Goal: Task Accomplishment & Management: Manage account settings

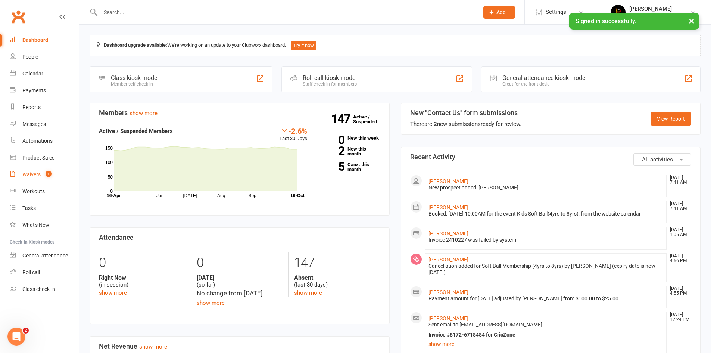
click at [43, 172] on count-badge "1" at bounding box center [47, 174] width 10 height 6
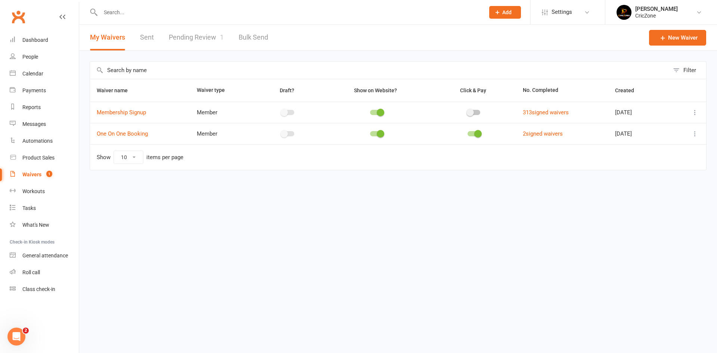
click at [205, 30] on link "Pending Review 1" at bounding box center [196, 38] width 55 height 26
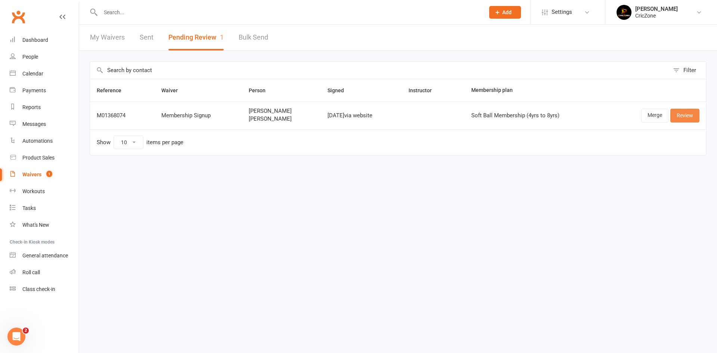
click at [694, 116] on link "Review" at bounding box center [684, 115] width 29 height 13
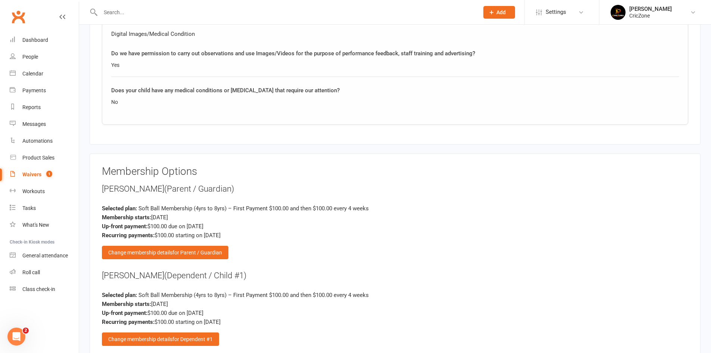
scroll to position [1222, 0]
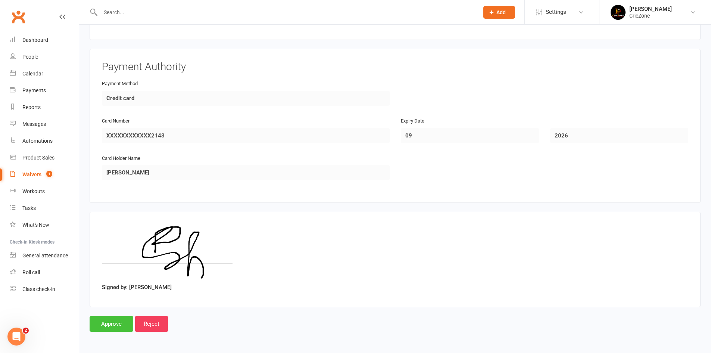
click at [118, 322] on input "Approve" at bounding box center [112, 324] width 44 height 16
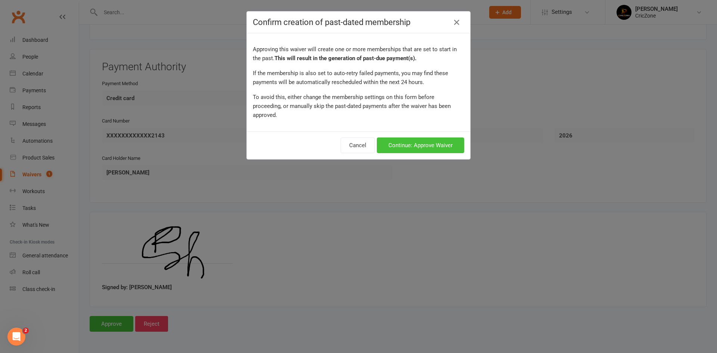
click at [398, 141] on button "Continue: Approve Waiver" at bounding box center [420, 145] width 87 height 16
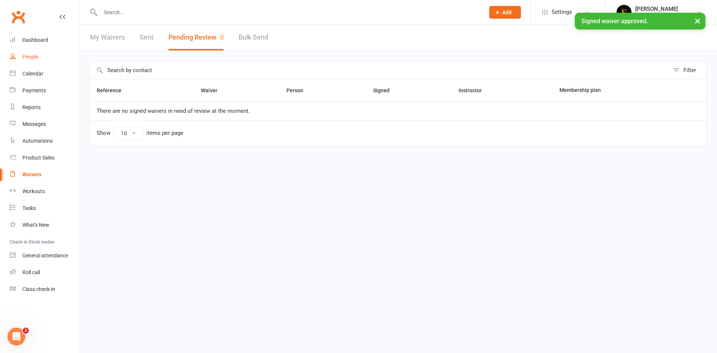
click at [32, 55] on div "People" at bounding box center [30, 57] width 16 height 6
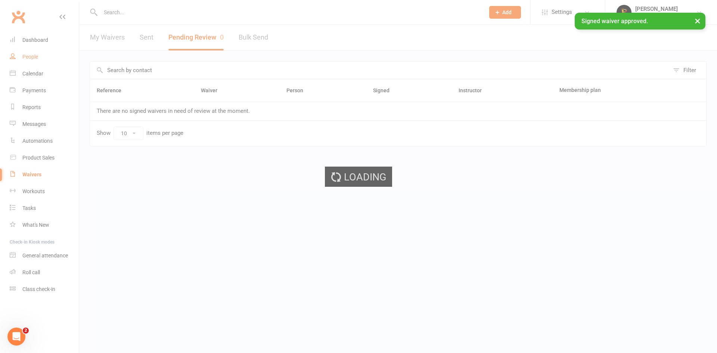
select select "100"
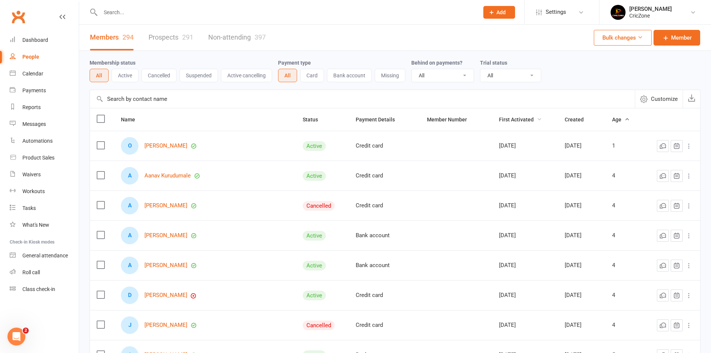
click at [512, 121] on span "First Activated" at bounding box center [520, 120] width 43 height 6
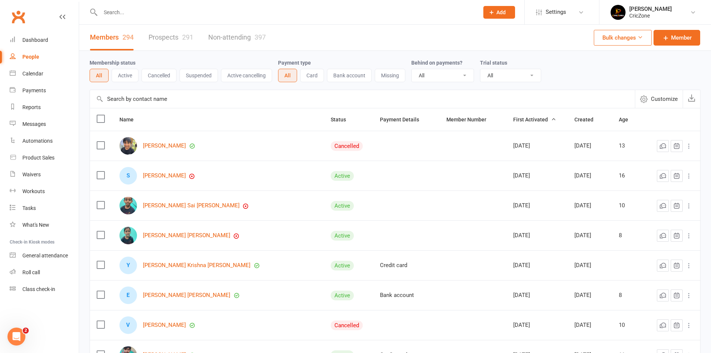
click at [514, 121] on span "First Activated" at bounding box center [535, 120] width 43 height 6
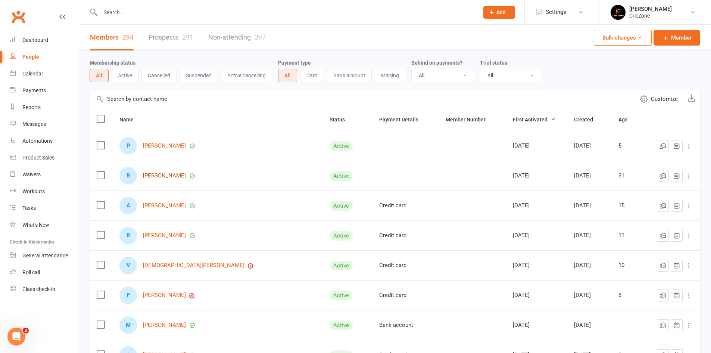
click at [176, 176] on link "[PERSON_NAME]" at bounding box center [164, 176] width 43 height 6
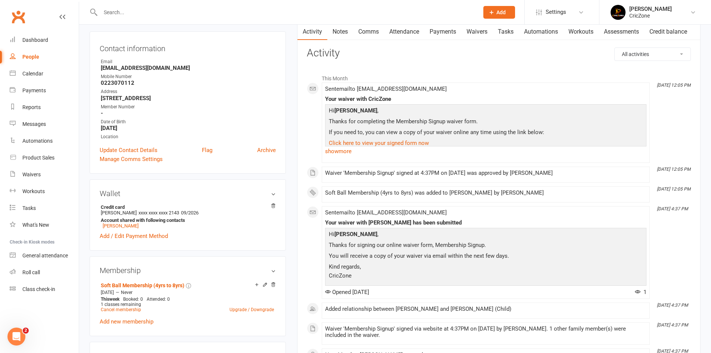
scroll to position [75, 0]
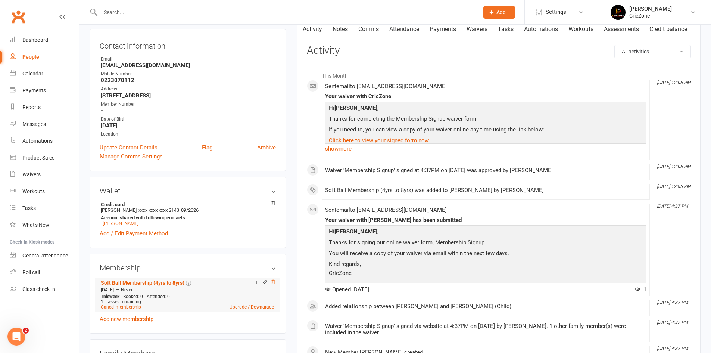
click at [273, 281] on icon at bounding box center [273, 281] width 5 height 5
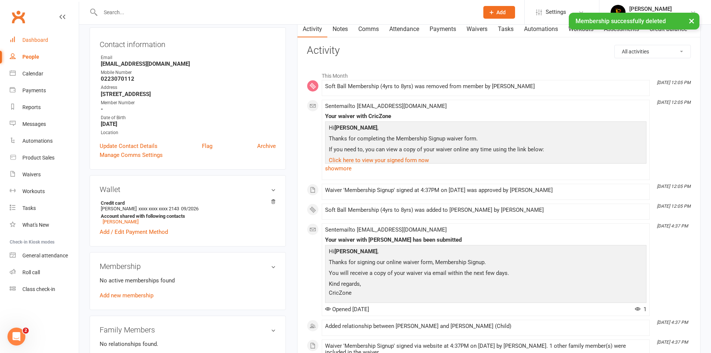
click at [36, 40] on div "Dashboard" at bounding box center [35, 40] width 26 height 6
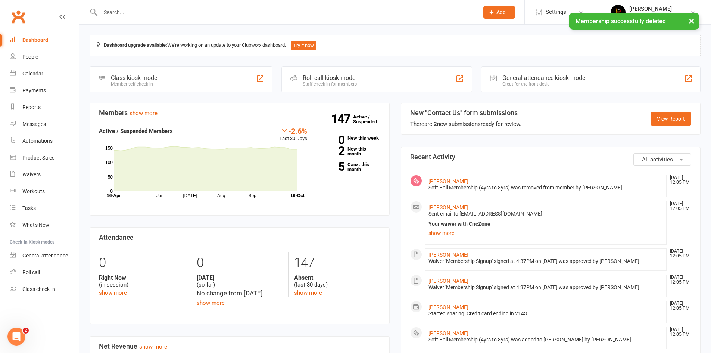
click at [36, 40] on div "Dashboard" at bounding box center [35, 40] width 26 height 6
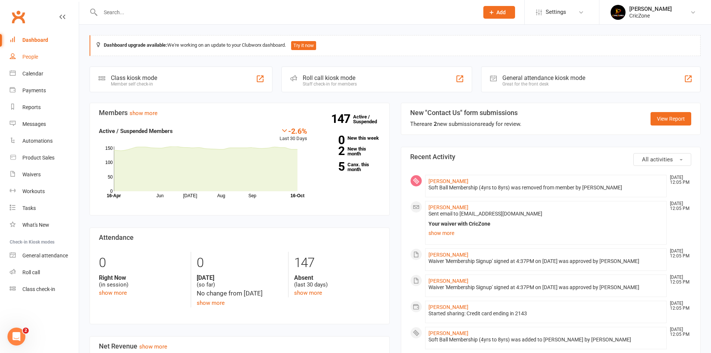
click at [40, 58] on link "People" at bounding box center [44, 57] width 69 height 17
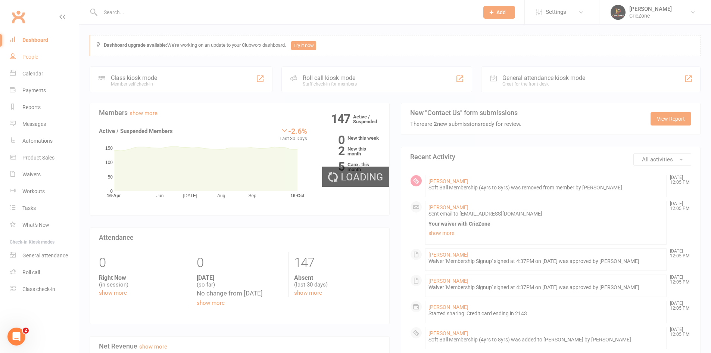
select select "100"
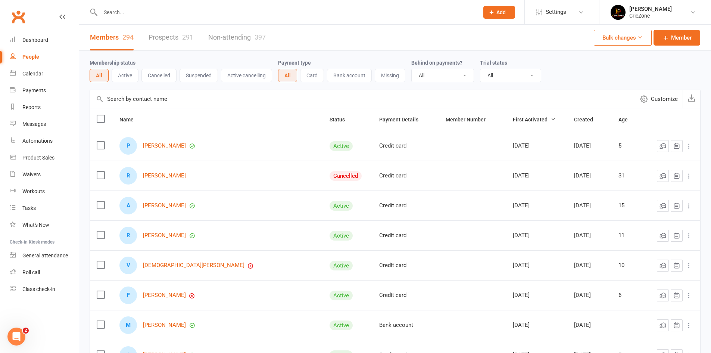
click at [152, 12] on input "text" at bounding box center [286, 12] width 376 height 10
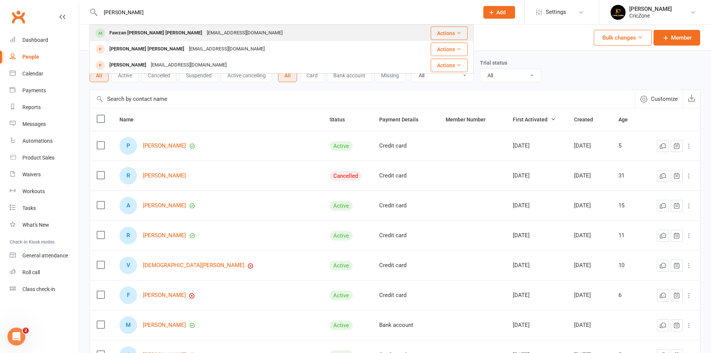
type input "[PERSON_NAME]"
click at [139, 34] on div "Fawzan [PERSON_NAME] [PERSON_NAME]" at bounding box center [155, 33] width 97 height 11
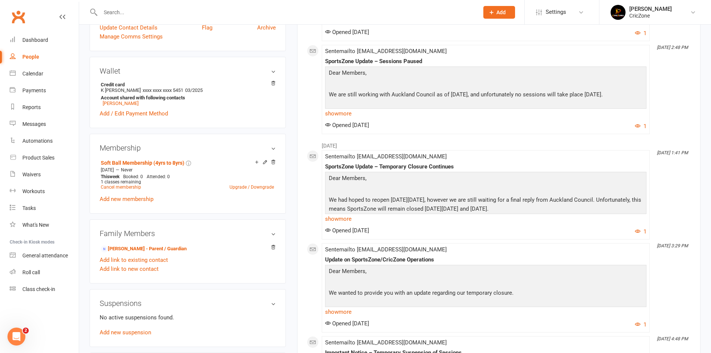
scroll to position [224, 0]
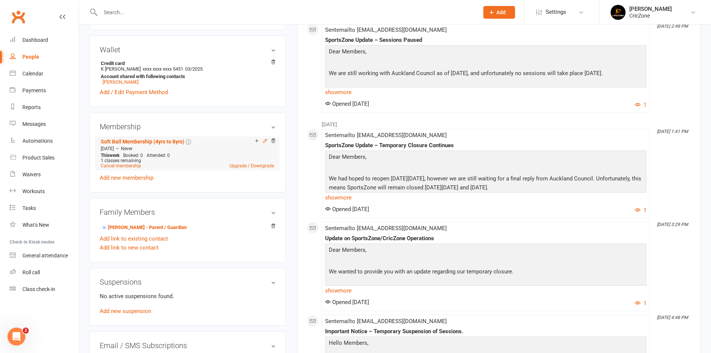
click at [267, 138] on icon at bounding box center [265, 140] width 5 height 5
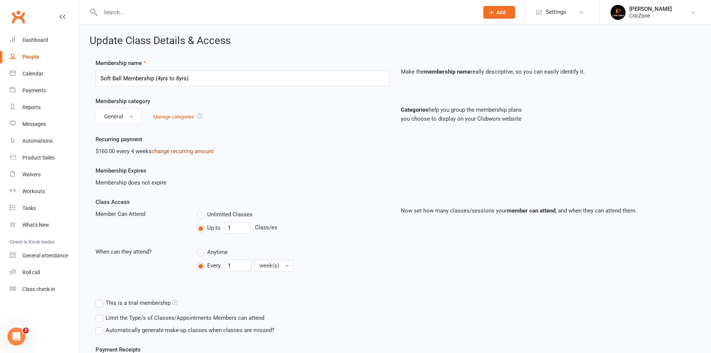
click at [171, 152] on link "change recurring amount" at bounding box center [183, 151] width 62 height 7
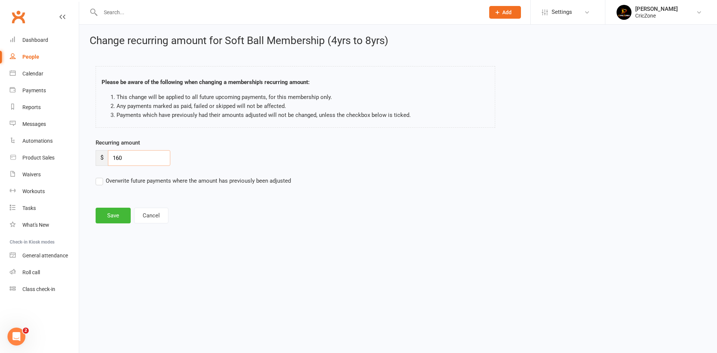
click at [145, 159] on input "160" at bounding box center [139, 158] width 62 height 16
type input "120"
click at [100, 183] on label "Overwrite future payments where the amount has previously been adjusted" at bounding box center [193, 180] width 195 height 9
click at [100, 176] on input "Overwrite future payments where the amount has previously been adjusted" at bounding box center [193, 176] width 195 height 0
click at [102, 212] on button "Save" at bounding box center [113, 216] width 35 height 16
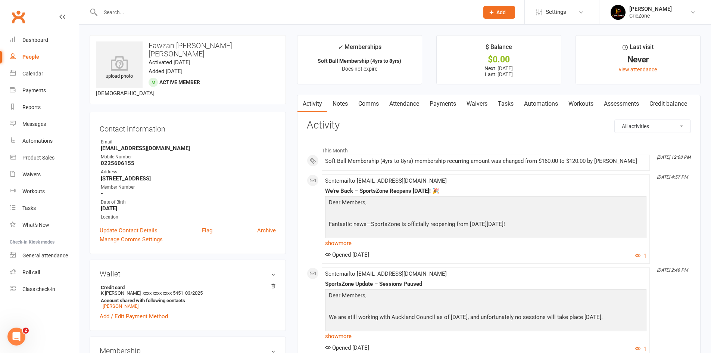
drag, startPoint x: 137, startPoint y: 195, endPoint x: 135, endPoint y: 203, distance: 8.1
click at [135, 203] on li "Date of Birth [DEMOGRAPHIC_DATA]" at bounding box center [188, 205] width 176 height 13
copy li "[DATE]"
click at [163, 11] on input "text" at bounding box center [286, 12] width 376 height 10
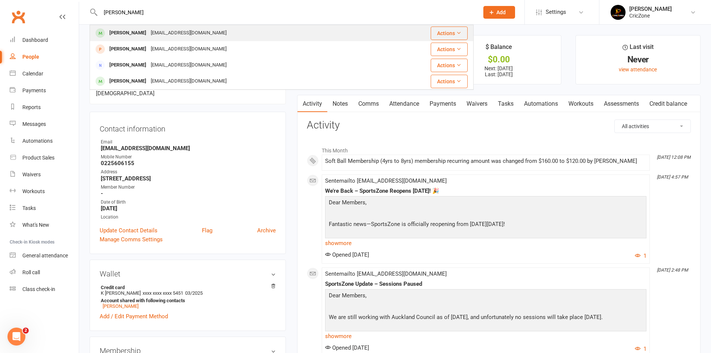
type input "[PERSON_NAME]"
click at [136, 30] on div "[PERSON_NAME]" at bounding box center [127, 33] width 41 height 11
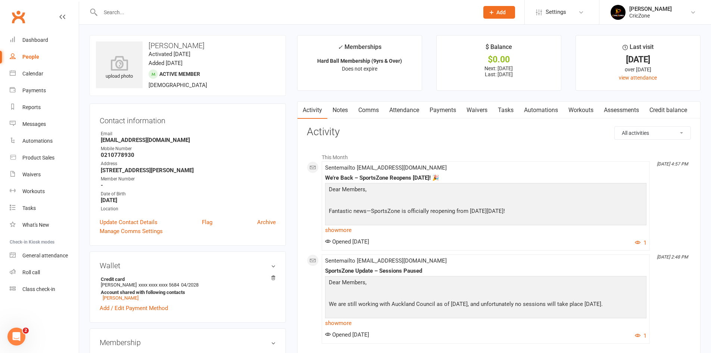
drag, startPoint x: 141, startPoint y: 202, endPoint x: 102, endPoint y: 199, distance: 38.6
click at [102, 199] on strong "[DATE]" at bounding box center [188, 200] width 175 height 7
copy strong "[DATE]"
drag, startPoint x: 162, startPoint y: 21, endPoint x: 162, endPoint y: 14, distance: 6.3
click at [162, 20] on div at bounding box center [282, 12] width 384 height 24
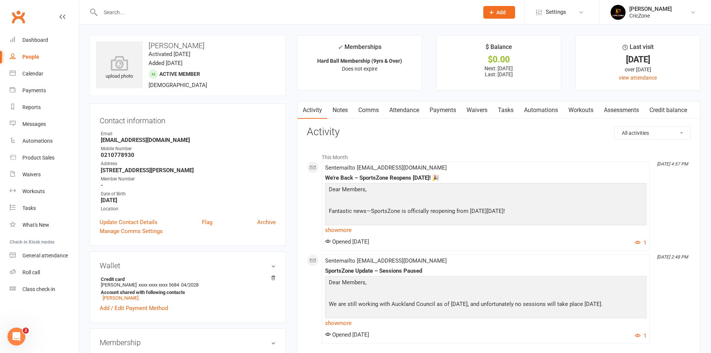
click at [162, 12] on input "text" at bounding box center [286, 12] width 376 height 10
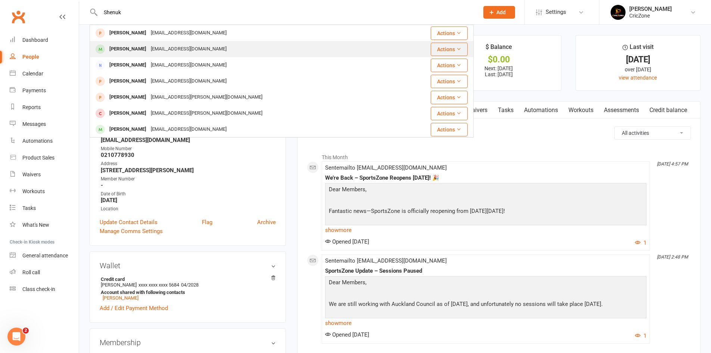
type input "Shenuk"
click at [149, 50] on div "[PERSON_NAME]" at bounding box center [127, 49] width 41 height 11
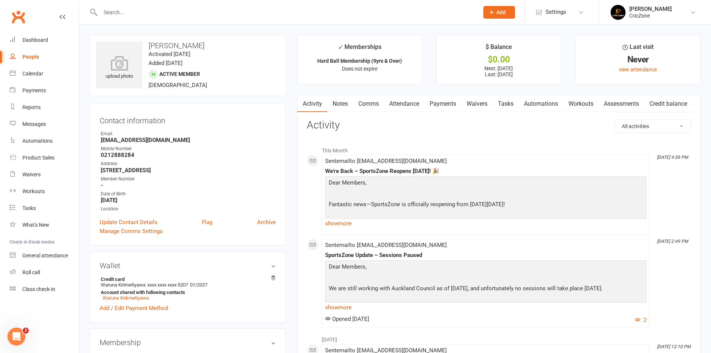
drag, startPoint x: 153, startPoint y: 200, endPoint x: 102, endPoint y: 201, distance: 51.2
click at [102, 201] on strong "[DATE]" at bounding box center [188, 200] width 175 height 7
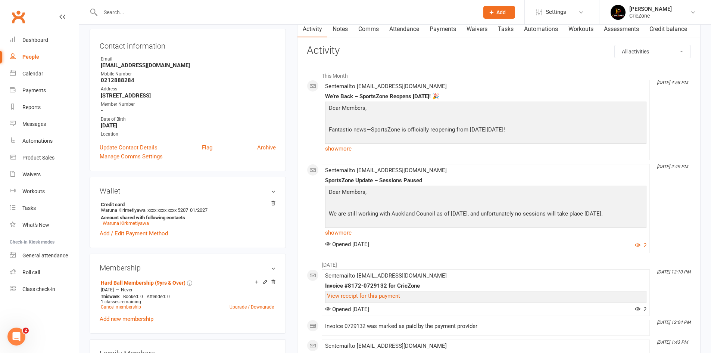
scroll to position [37, 0]
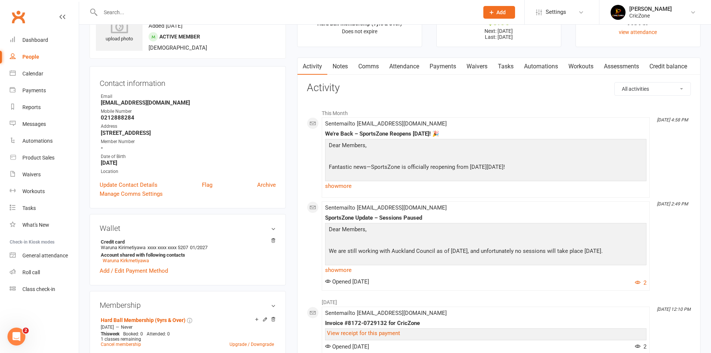
copy strong "[DATE]"
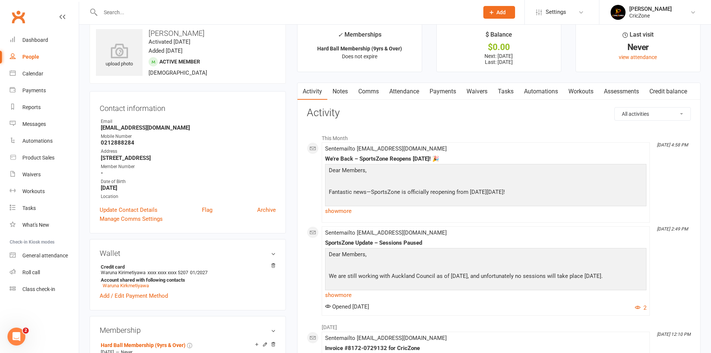
scroll to position [0, 0]
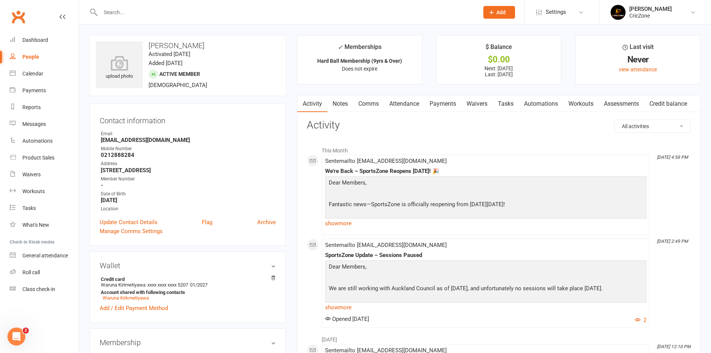
click at [195, 11] on input "text" at bounding box center [286, 12] width 376 height 10
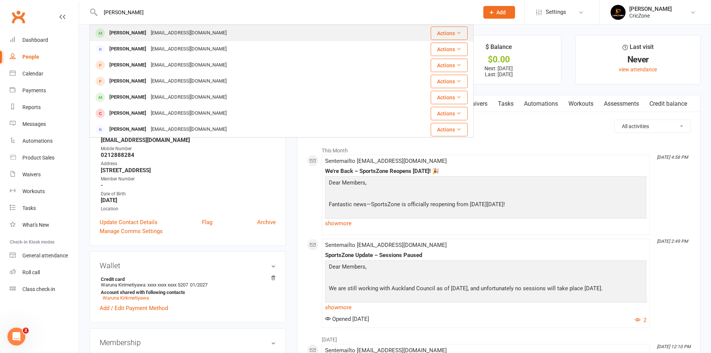
type input "[PERSON_NAME]"
click at [146, 30] on div "[PERSON_NAME]" at bounding box center [127, 33] width 41 height 11
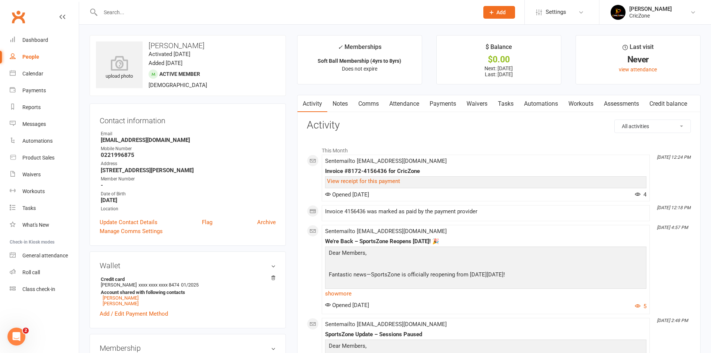
click at [116, 12] on input "text" at bounding box center [286, 12] width 376 height 10
type input "Rudra"
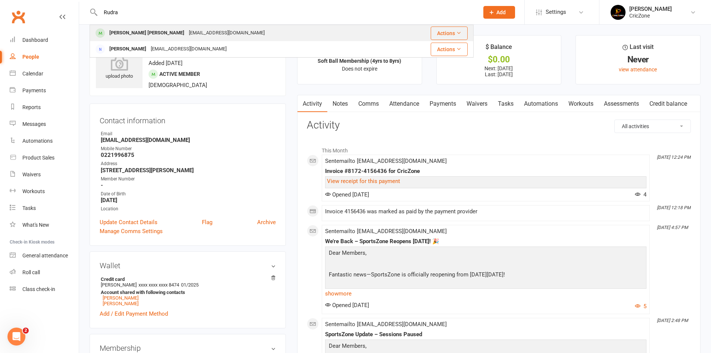
click at [135, 27] on div "[PERSON_NAME] [PERSON_NAME] [EMAIL_ADDRESS][DOMAIN_NAME]" at bounding box center [244, 32] width 309 height 15
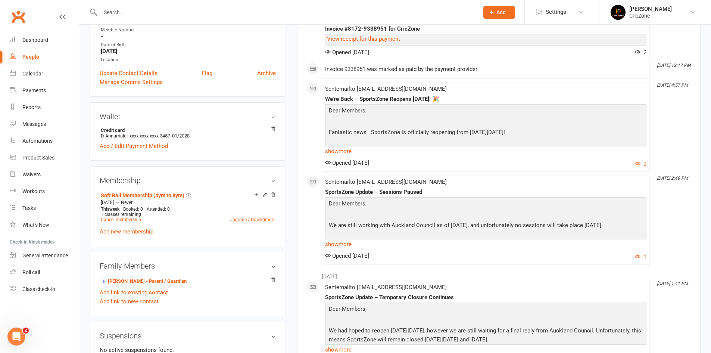
scroll to position [149, 0]
click at [163, 15] on input "text" at bounding box center [286, 12] width 376 height 10
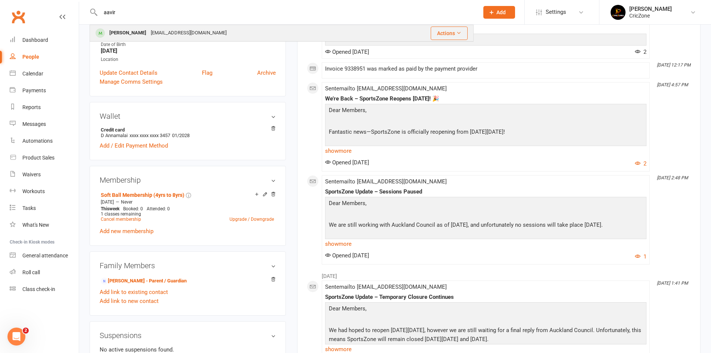
type input "aavir"
click at [122, 32] on div "[PERSON_NAME]" at bounding box center [127, 33] width 41 height 11
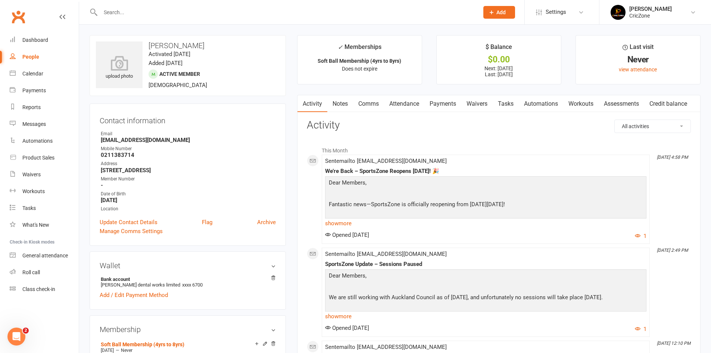
click at [164, 12] on input "text" at bounding box center [286, 12] width 376 height 10
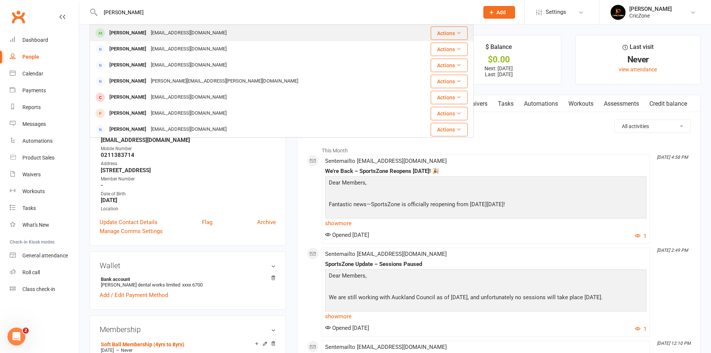
type input "[PERSON_NAME]"
click at [139, 37] on div "[PERSON_NAME]" at bounding box center [127, 33] width 41 height 11
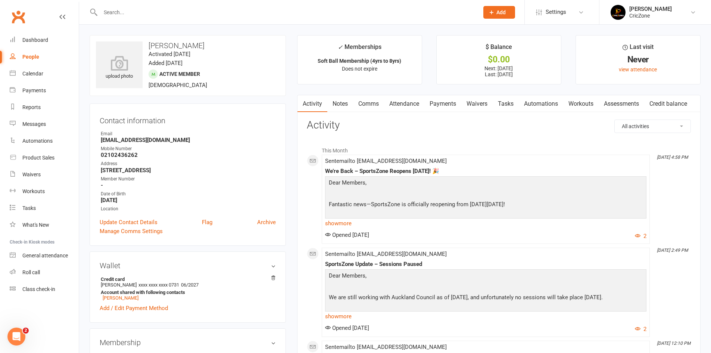
drag, startPoint x: 151, startPoint y: 47, endPoint x: 207, endPoint y: 43, distance: 55.4
click at [207, 43] on h3 "[PERSON_NAME]" at bounding box center [188, 45] width 184 height 8
click at [184, 48] on h3 "[PERSON_NAME]" at bounding box center [188, 45] width 184 height 8
drag, startPoint x: 150, startPoint y: 45, endPoint x: 202, endPoint y: 44, distance: 52.3
click at [202, 44] on h3 "[PERSON_NAME]" at bounding box center [188, 45] width 184 height 8
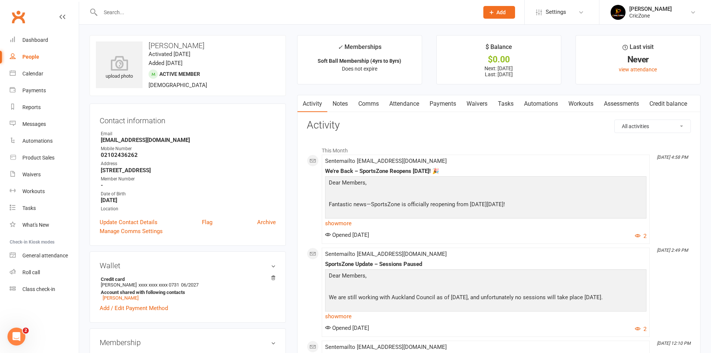
copy h3 "[PERSON_NAME]"
click at [176, 10] on input "text" at bounding box center [286, 12] width 376 height 10
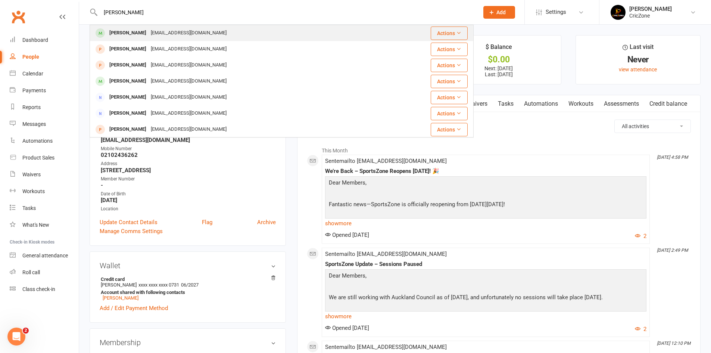
type input "[PERSON_NAME]"
click at [122, 35] on div "[PERSON_NAME]" at bounding box center [127, 33] width 41 height 11
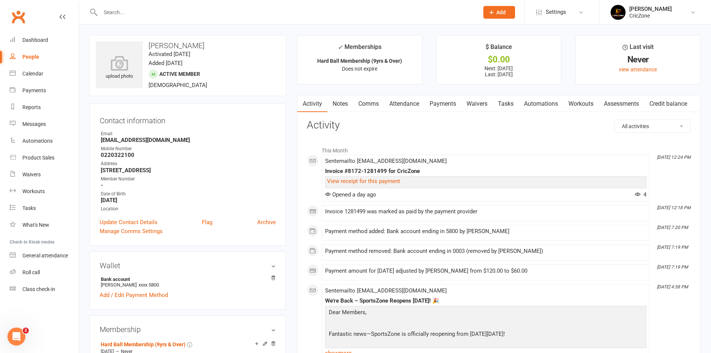
click at [199, 10] on input "text" at bounding box center [286, 12] width 376 height 10
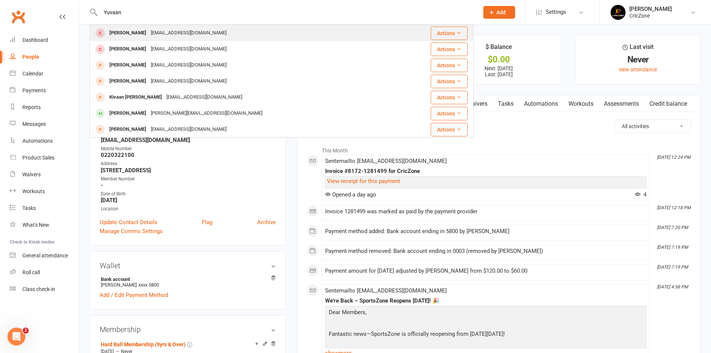
type input "Yuvaan"
click at [124, 31] on div "[PERSON_NAME]" at bounding box center [127, 33] width 41 height 11
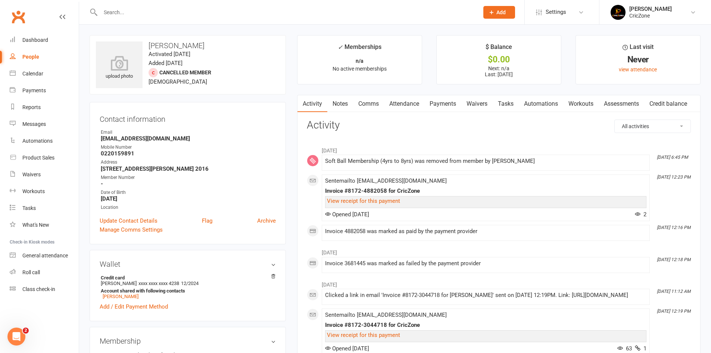
click at [452, 103] on link "Payments" at bounding box center [443, 103] width 37 height 17
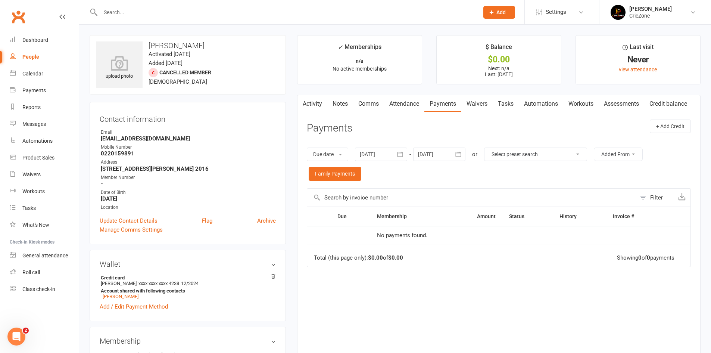
click at [382, 153] on div at bounding box center [381, 154] width 52 height 13
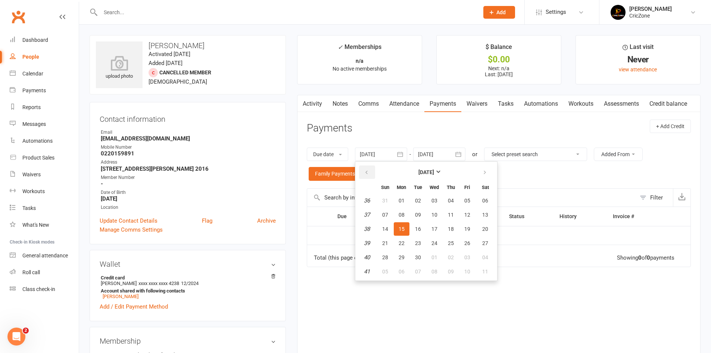
click at [369, 170] on icon "button" at bounding box center [366, 173] width 5 height 6
click at [383, 199] on button "01" at bounding box center [386, 200] width 16 height 13
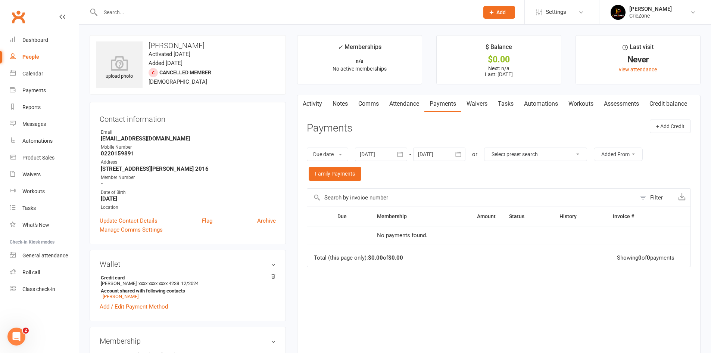
click at [370, 155] on div at bounding box center [381, 154] width 52 height 13
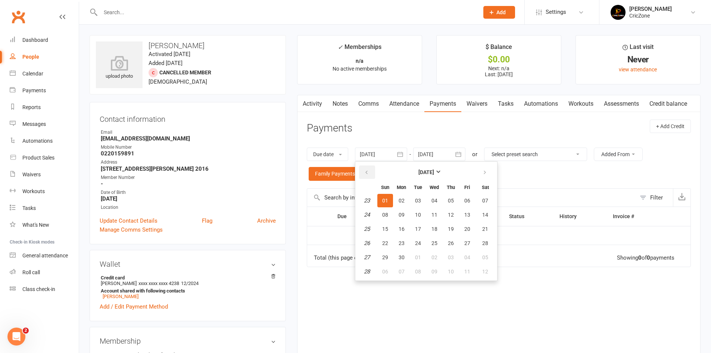
click at [369, 174] on icon "button" at bounding box center [366, 173] width 5 height 6
click at [485, 201] on span "01" at bounding box center [486, 201] width 6 height 6
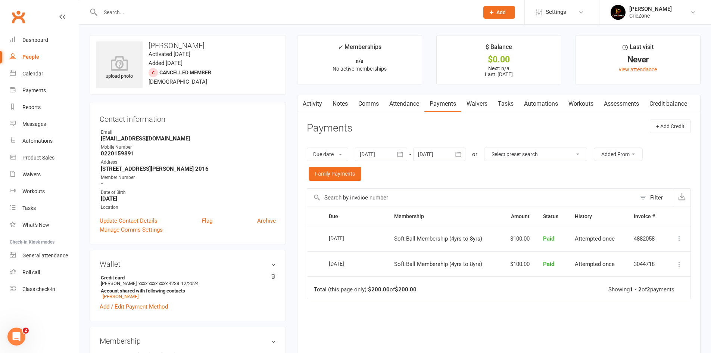
click at [379, 156] on div at bounding box center [381, 154] width 52 height 13
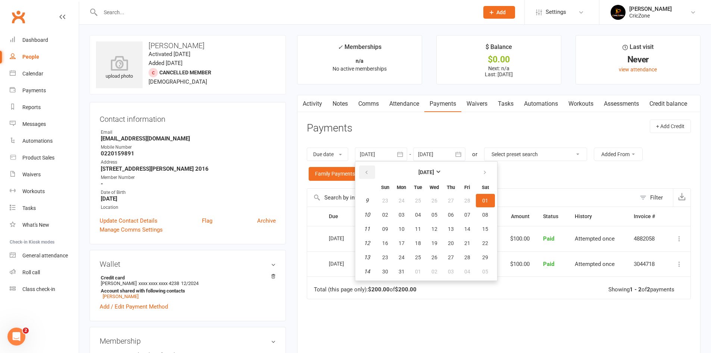
click at [371, 169] on button "button" at bounding box center [367, 171] width 16 height 13
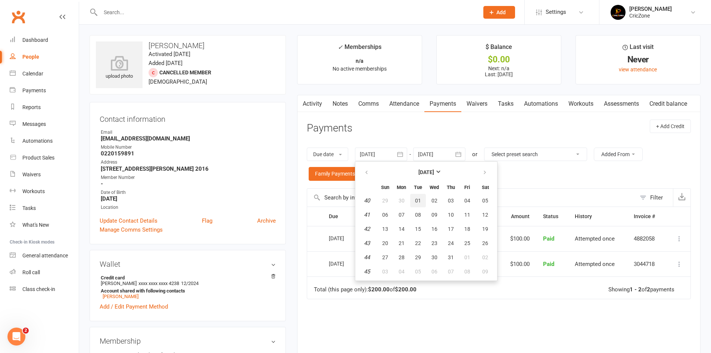
click at [426, 201] on button "01" at bounding box center [418, 200] width 16 height 13
type input "[DATE]"
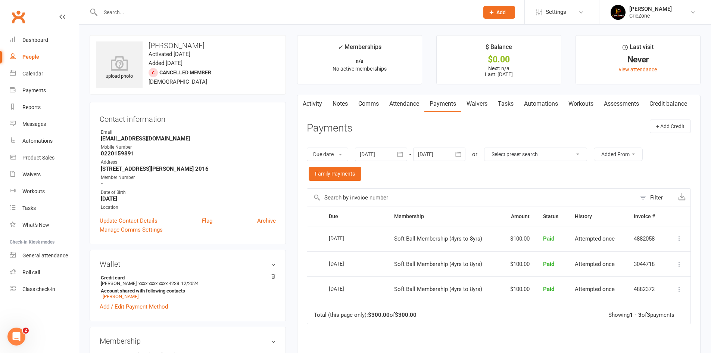
click at [205, 12] on input "text" at bounding box center [286, 12] width 376 height 10
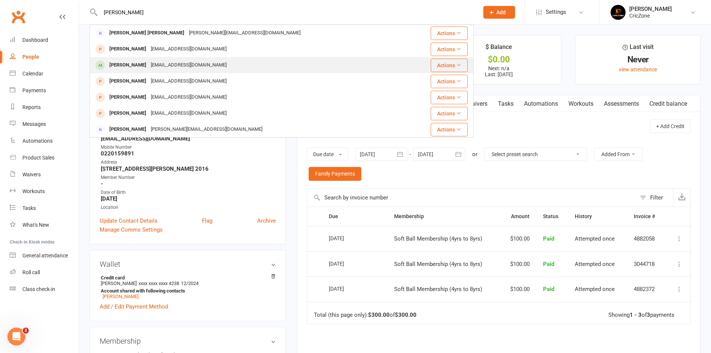
type input "[PERSON_NAME]"
click at [127, 66] on div "[PERSON_NAME]" at bounding box center [127, 65] width 41 height 11
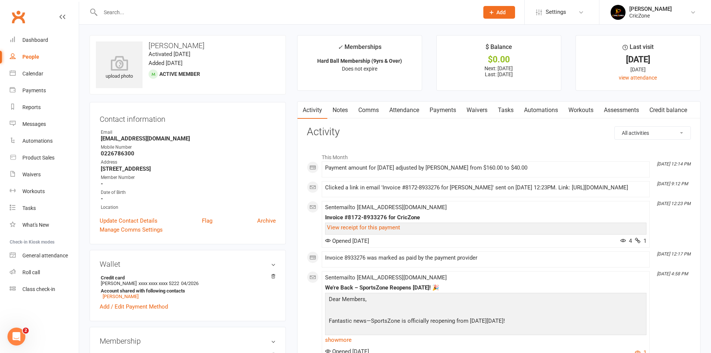
click at [201, 4] on div at bounding box center [282, 12] width 384 height 24
click at [198, 7] on input "text" at bounding box center [286, 12] width 376 height 10
click at [158, 15] on input "text" at bounding box center [286, 12] width 376 height 10
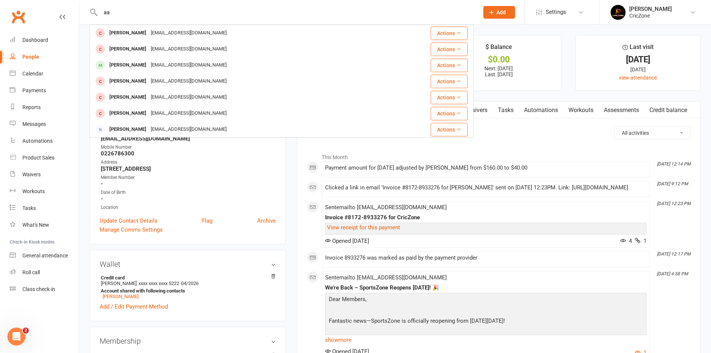
type input "a"
